Goal: Task Accomplishment & Management: Manage account settings

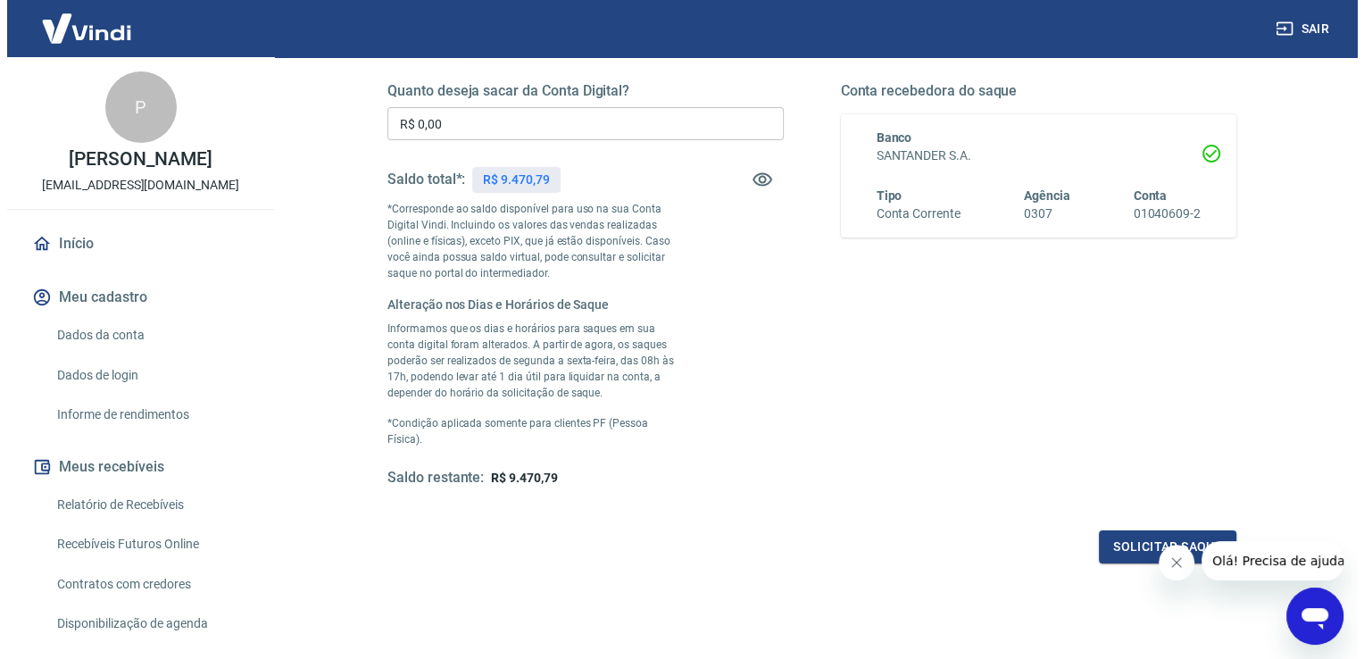
scroll to position [224, 0]
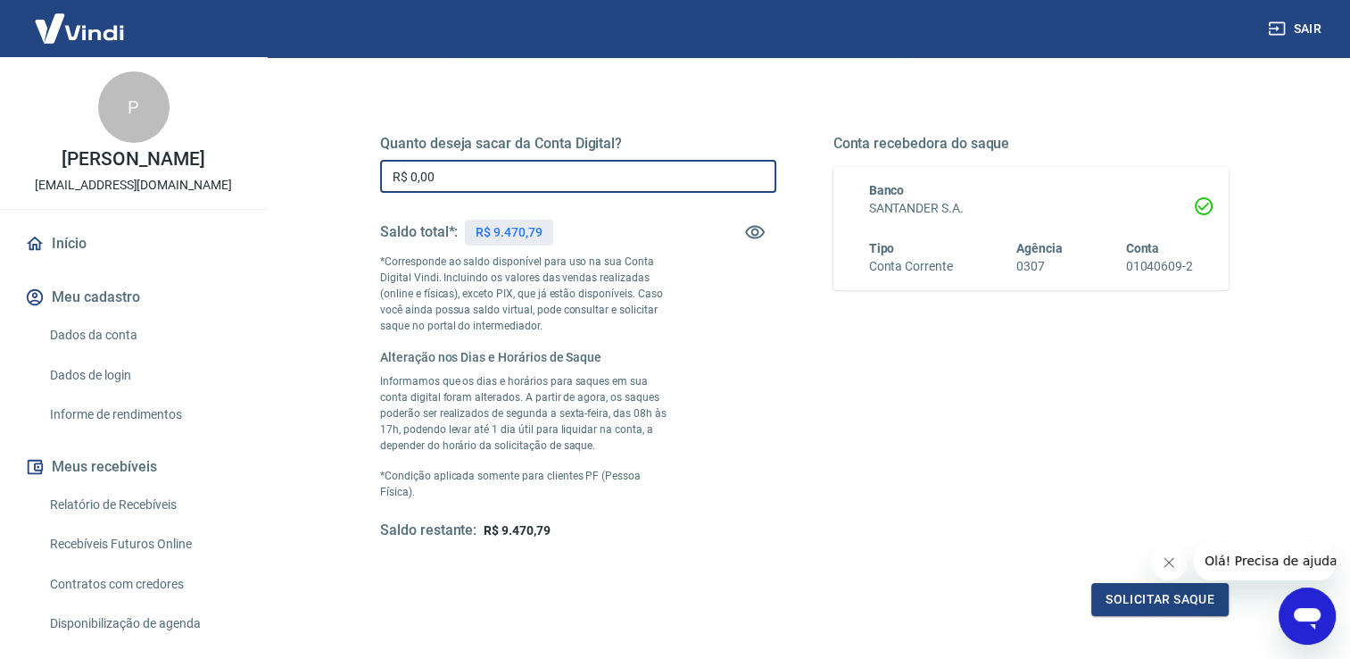
click at [486, 177] on input "R$ 0,00" at bounding box center [578, 176] width 396 height 33
type input "R$ 5.000,00"
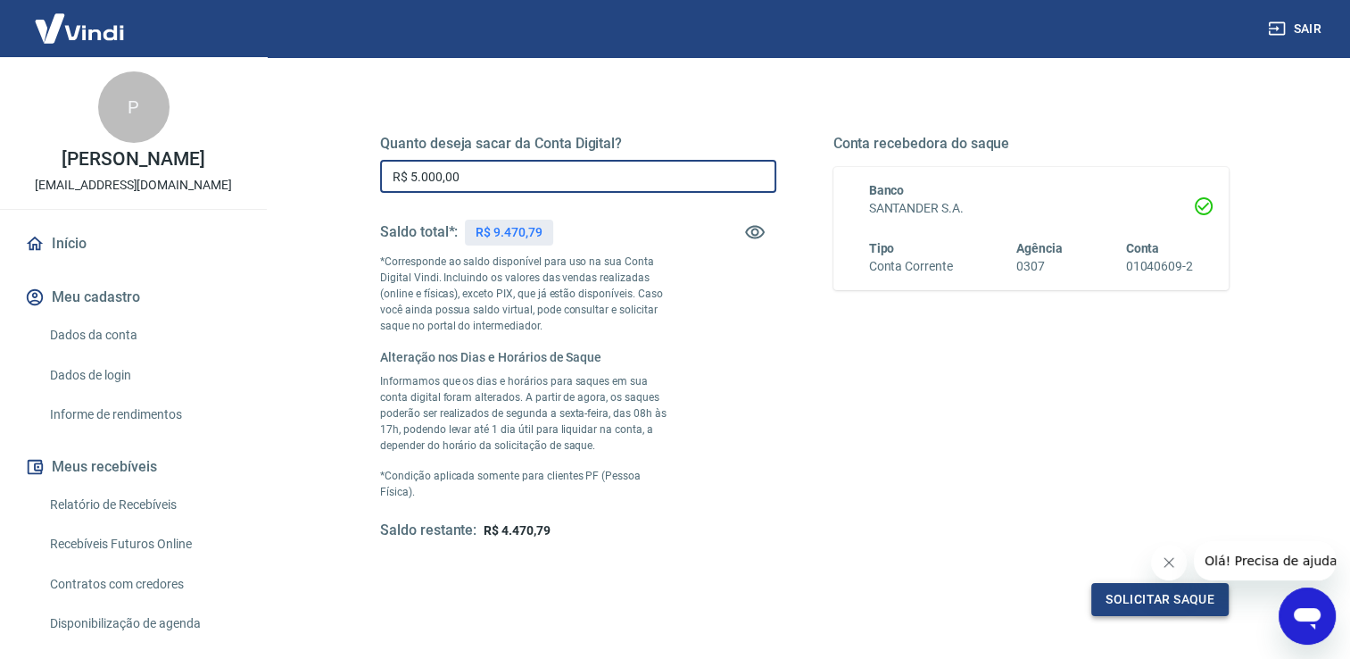
click at [1109, 583] on button "Solicitar saque" at bounding box center [1160, 599] width 137 height 33
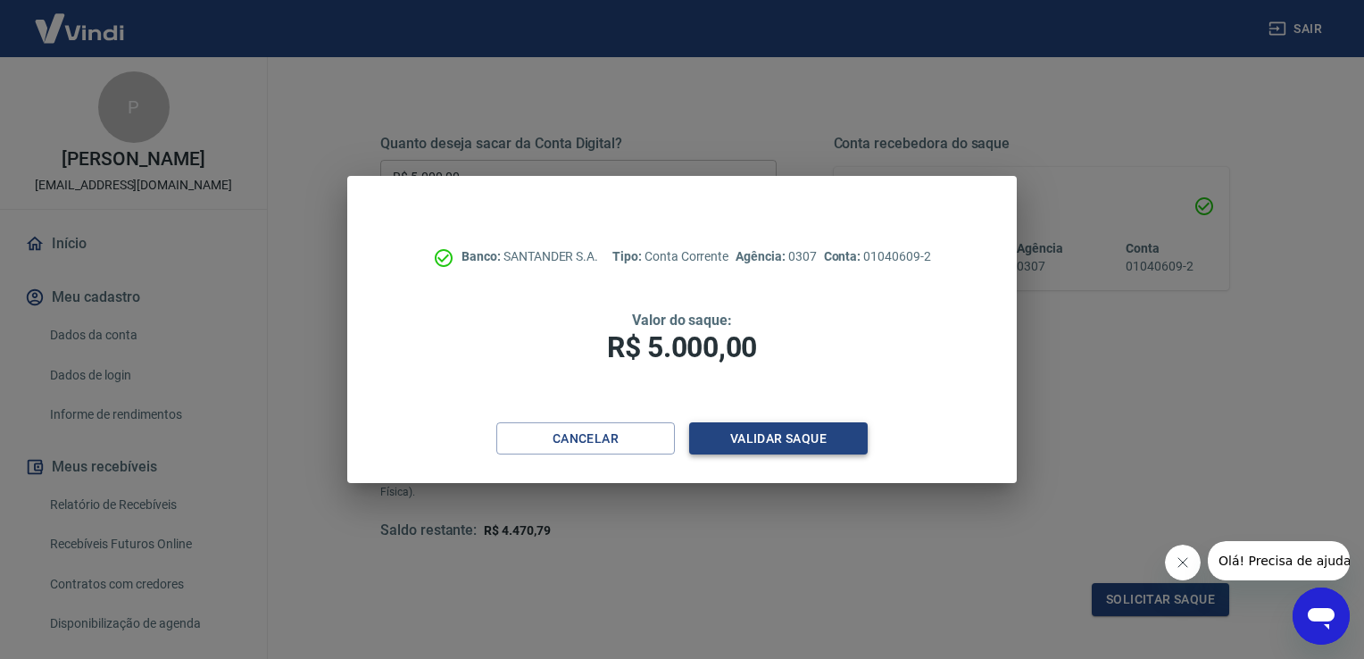
click at [751, 447] on button "Validar saque" at bounding box center [778, 438] width 179 height 33
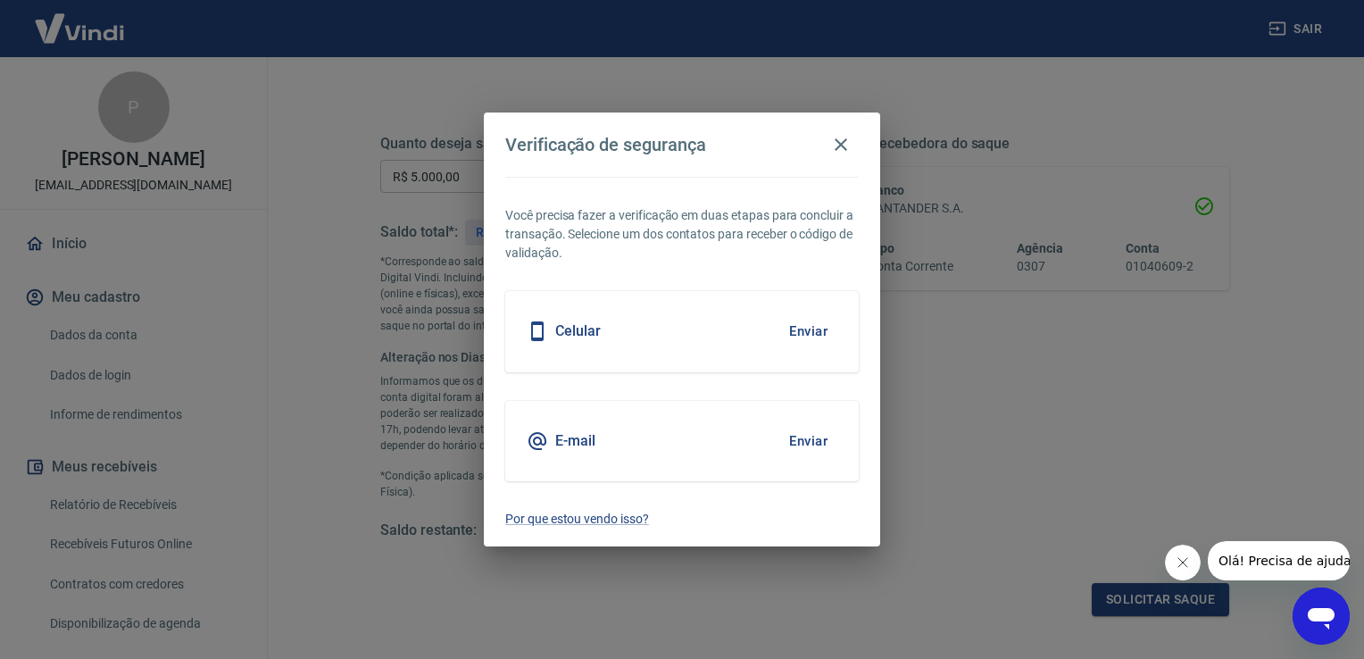
click at [797, 448] on button "Enviar" at bounding box center [808, 440] width 58 height 37
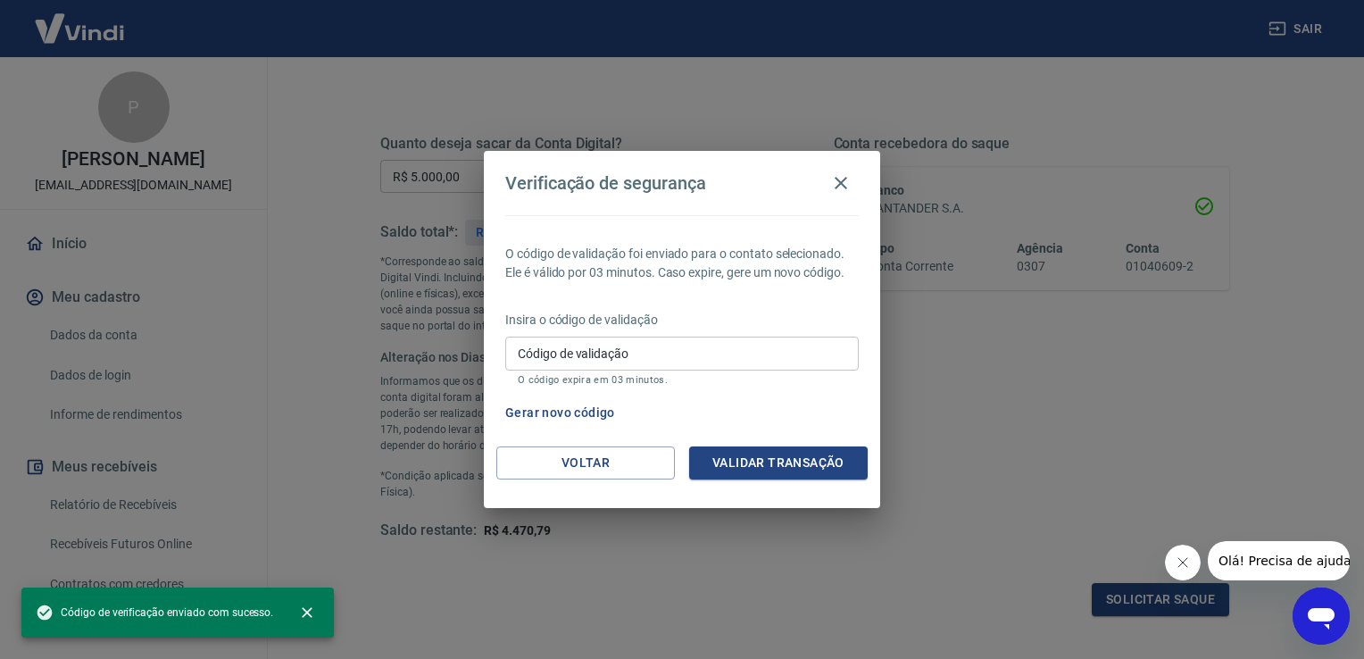
click at [639, 349] on input "Código de validação" at bounding box center [681, 352] width 353 height 33
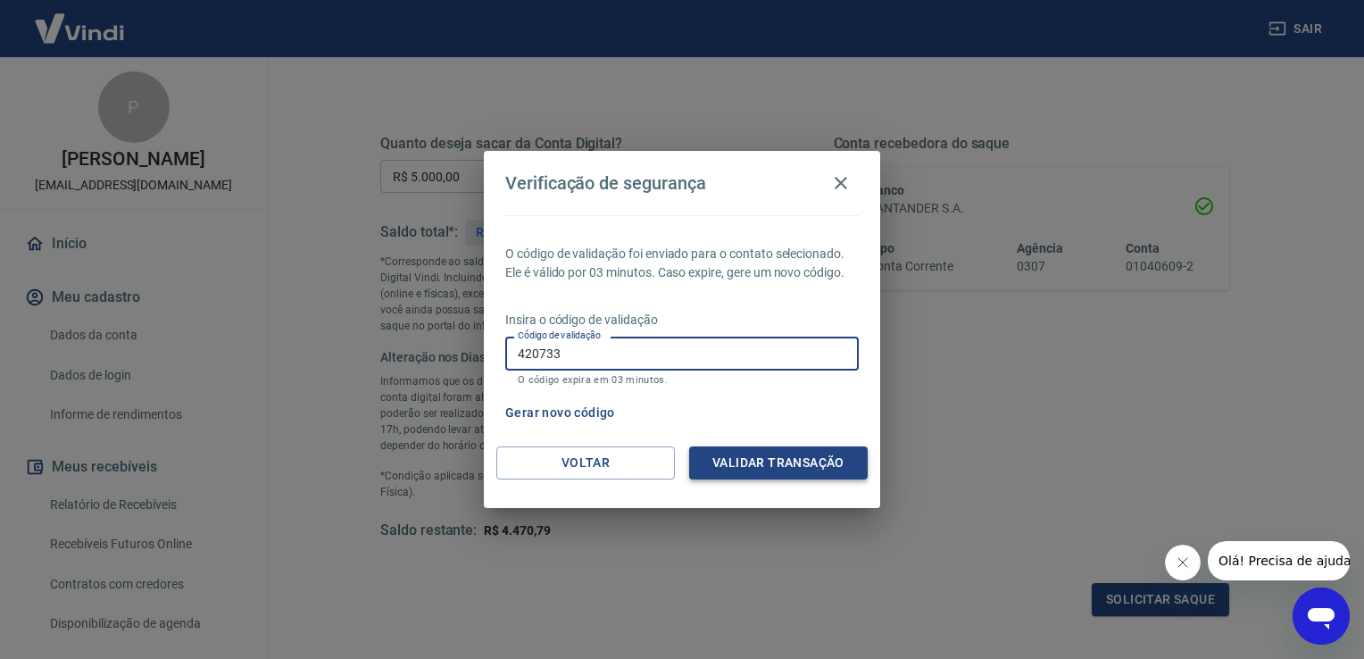
type input "420733"
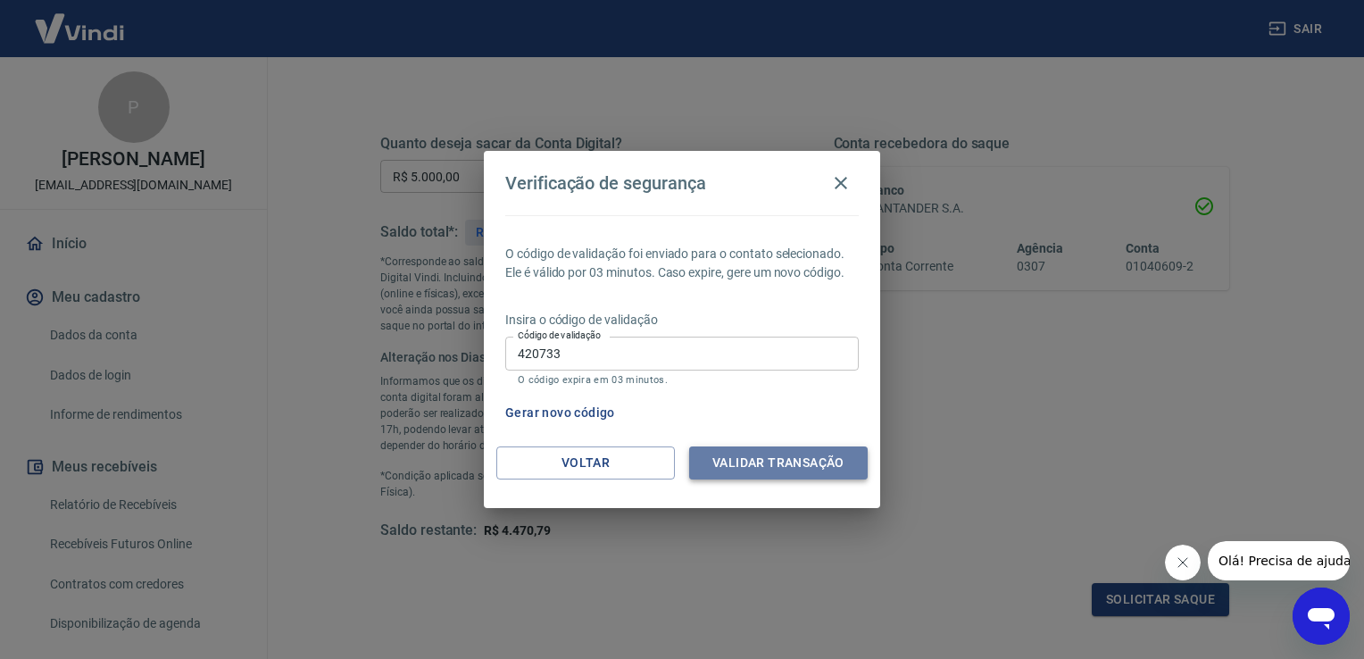
click at [772, 461] on button "Validar transação" at bounding box center [778, 462] width 179 height 33
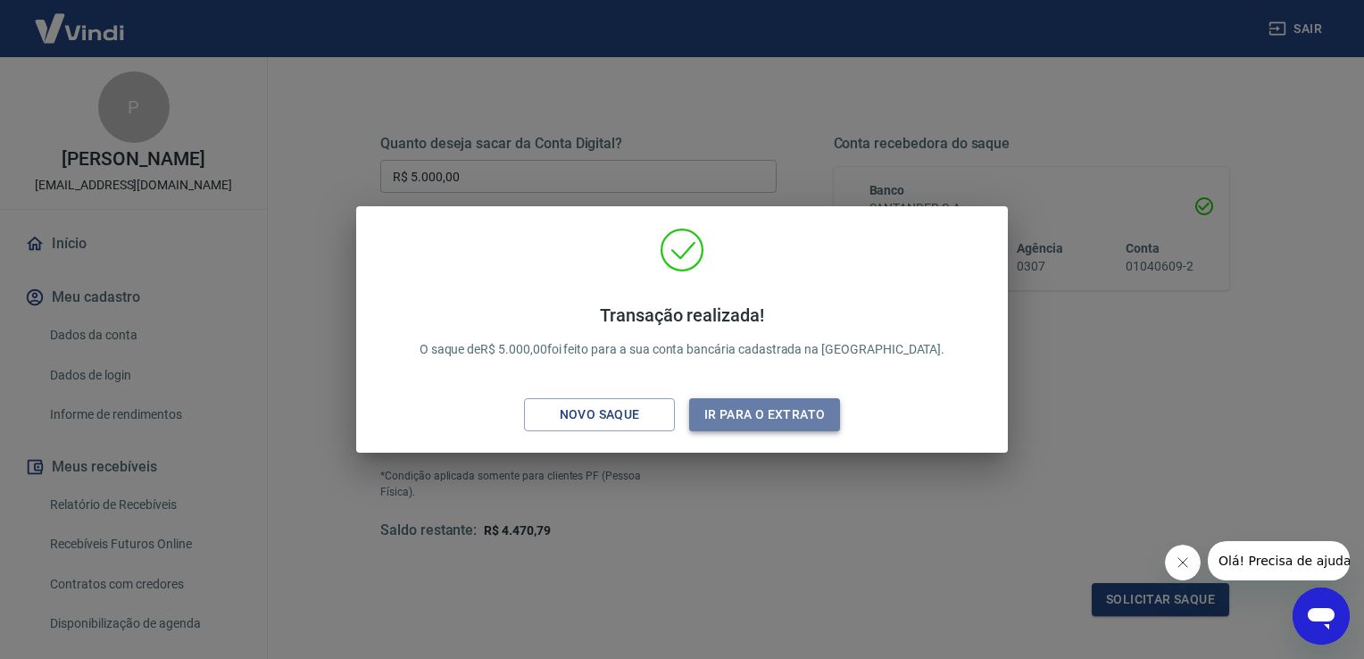
click at [784, 426] on button "Ir para o extrato" at bounding box center [764, 414] width 151 height 33
